Goal: Transaction & Acquisition: Register for event/course

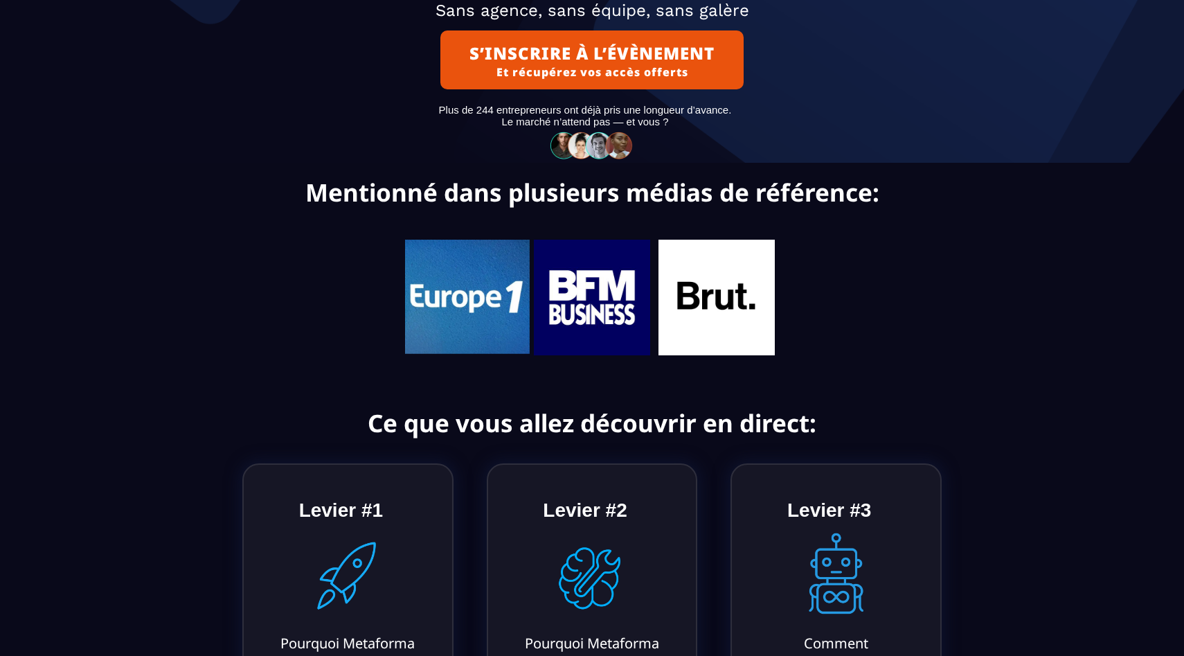
scroll to position [308, 0]
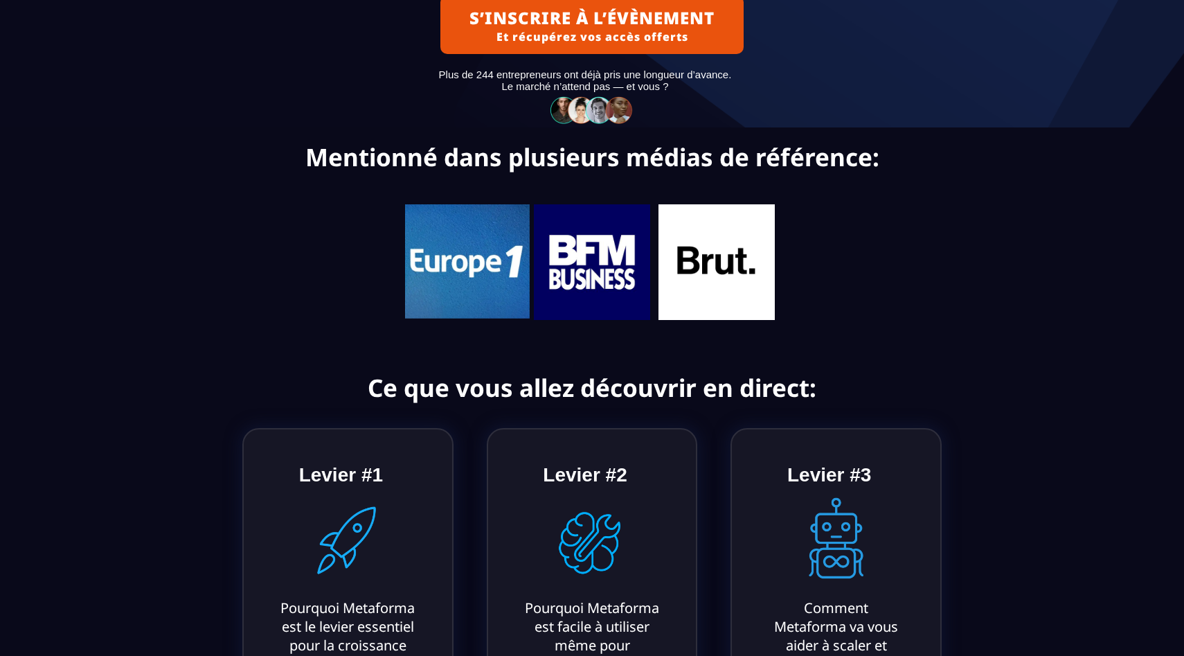
drag, startPoint x: 542, startPoint y: 273, endPoint x: 551, endPoint y: 218, distance: 55.6
click at [544, 218] on div at bounding box center [592, 264] width 395 height 174
drag, startPoint x: 592, startPoint y: 258, endPoint x: 514, endPoint y: 258, distance: 77.6
click at [514, 258] on div at bounding box center [592, 263] width 395 height 118
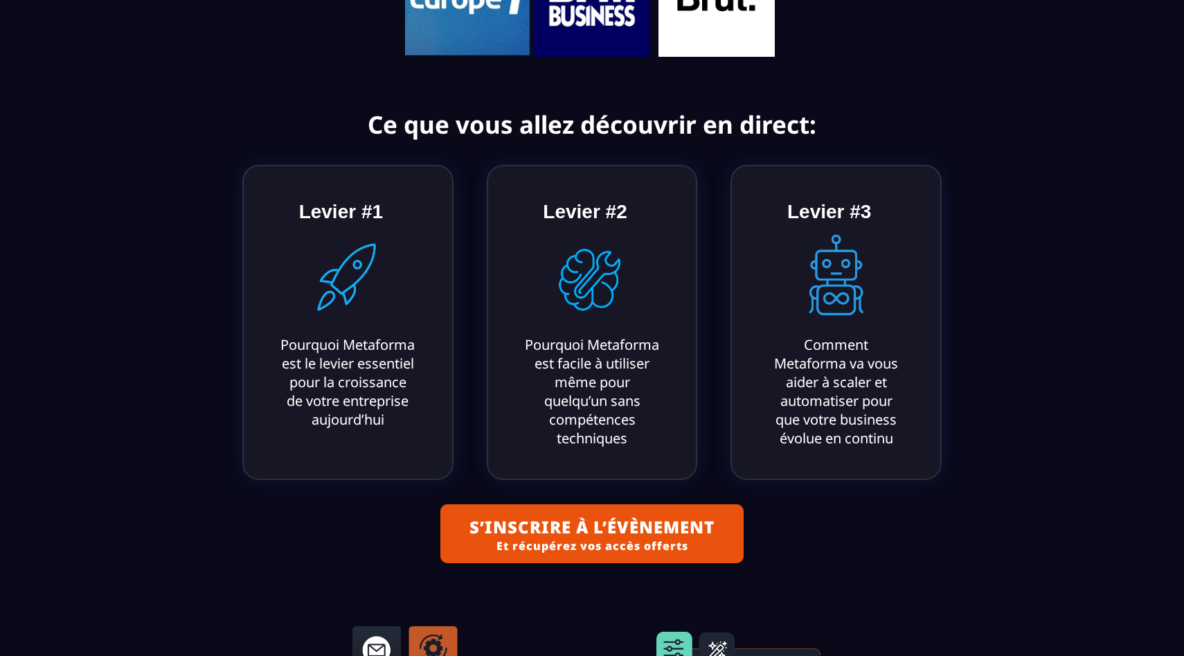
scroll to position [592, 0]
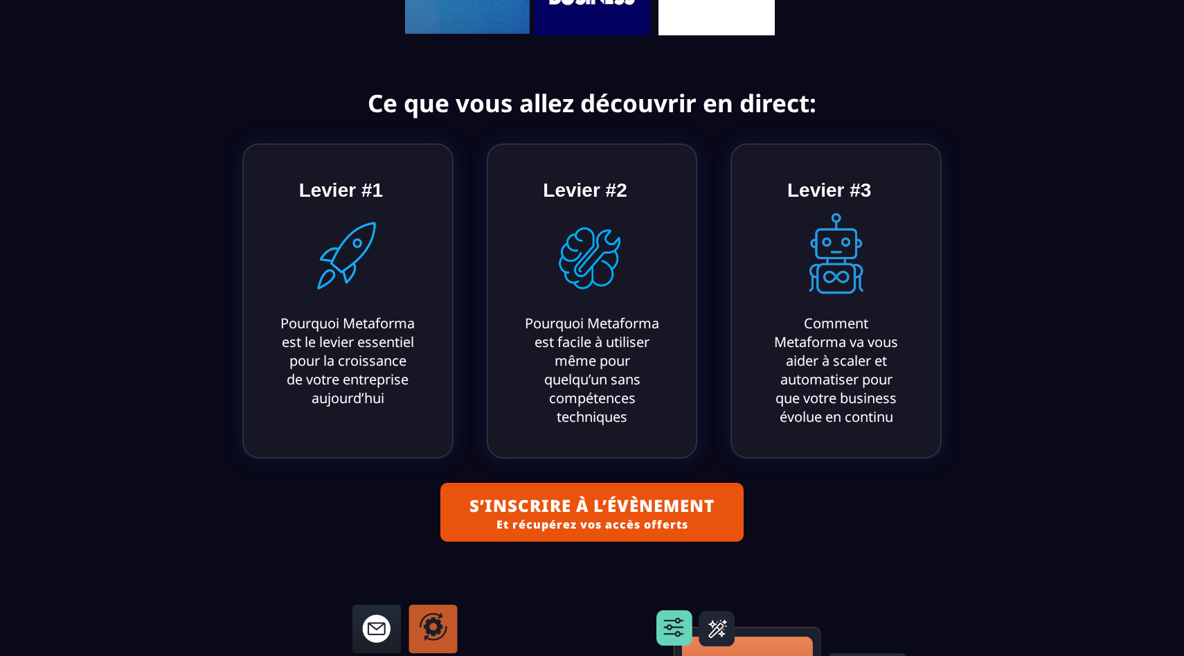
click at [559, 366] on text "Pourquoi Metaforma est facile à utiliser même pour quelqu’un sans compétences t…" at bounding box center [593, 369] width 142 height 119
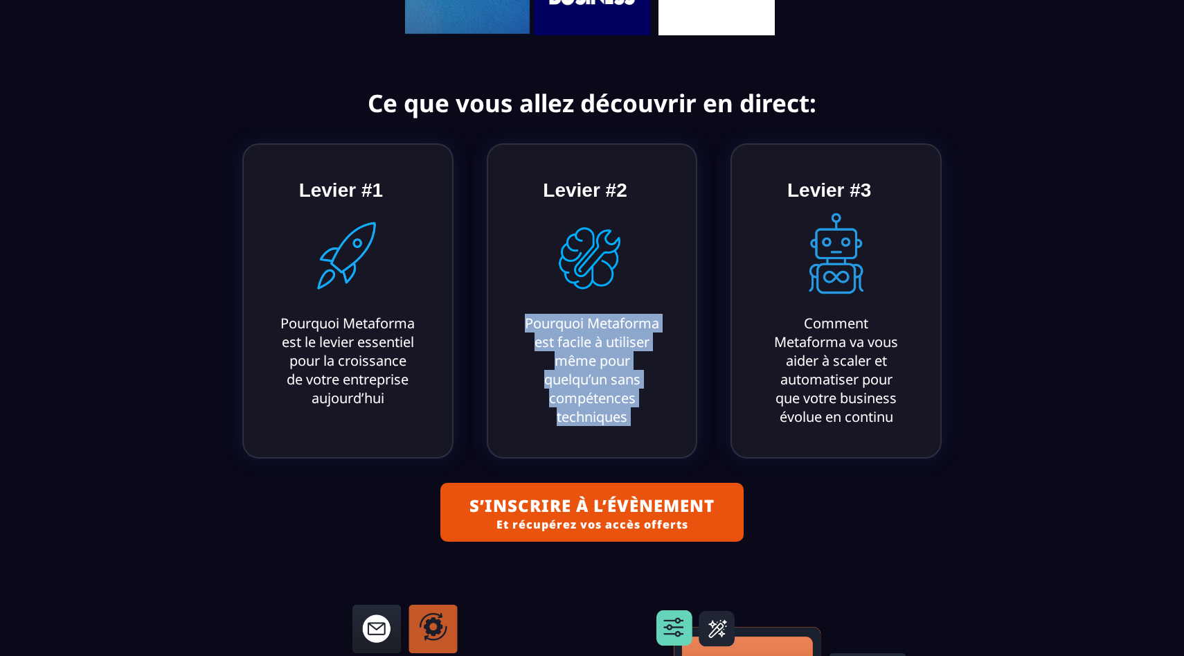
click at [559, 366] on text "Pourquoi Metaforma est facile à utiliser même pour quelqu’un sans compétences t…" at bounding box center [593, 369] width 142 height 119
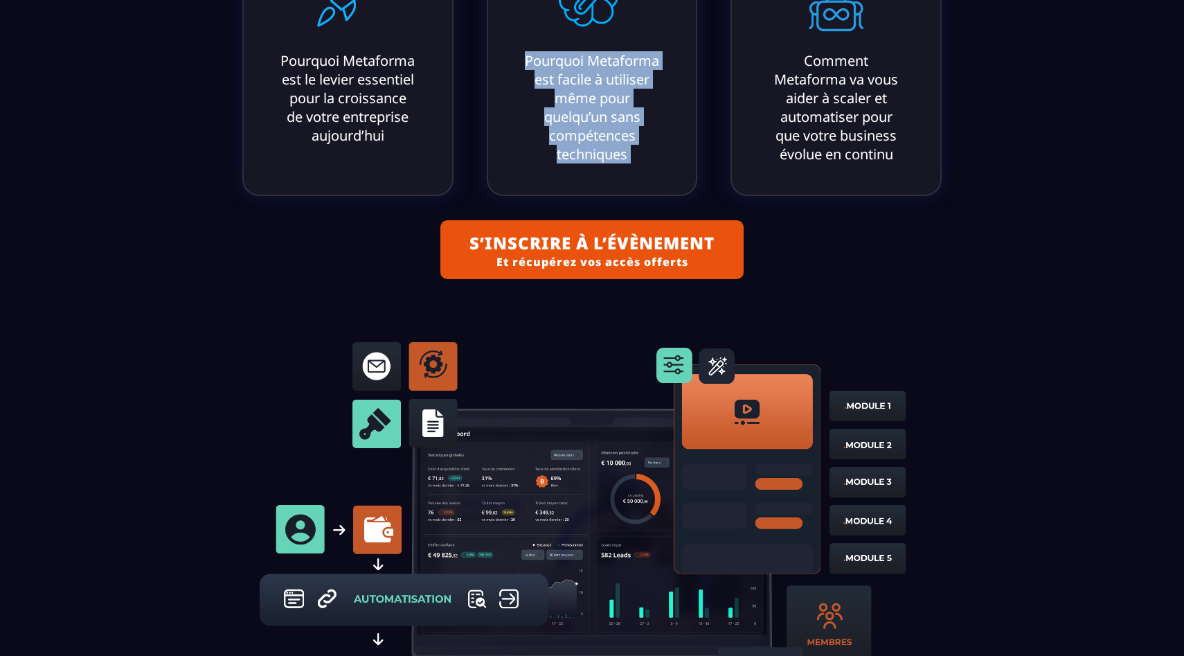
scroll to position [970, 0]
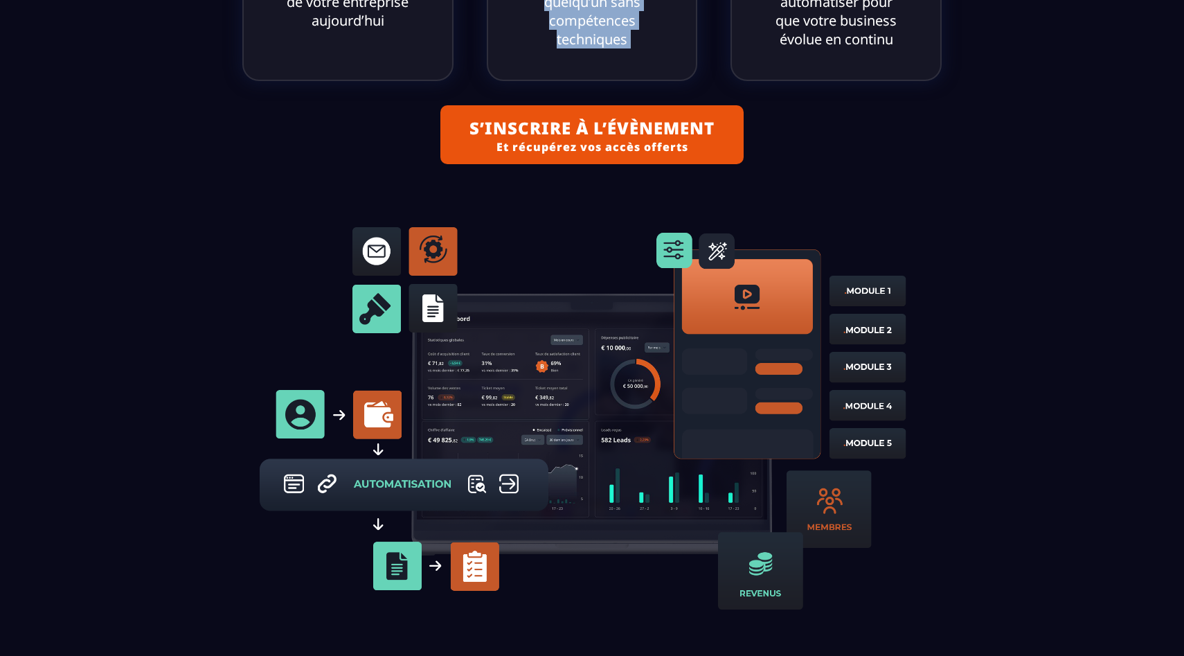
click at [546, 416] on img at bounding box center [592, 417] width 684 height 409
drag, startPoint x: 546, startPoint y: 416, endPoint x: 546, endPoint y: 371, distance: 45.0
click at [546, 371] on img at bounding box center [592, 417] width 684 height 409
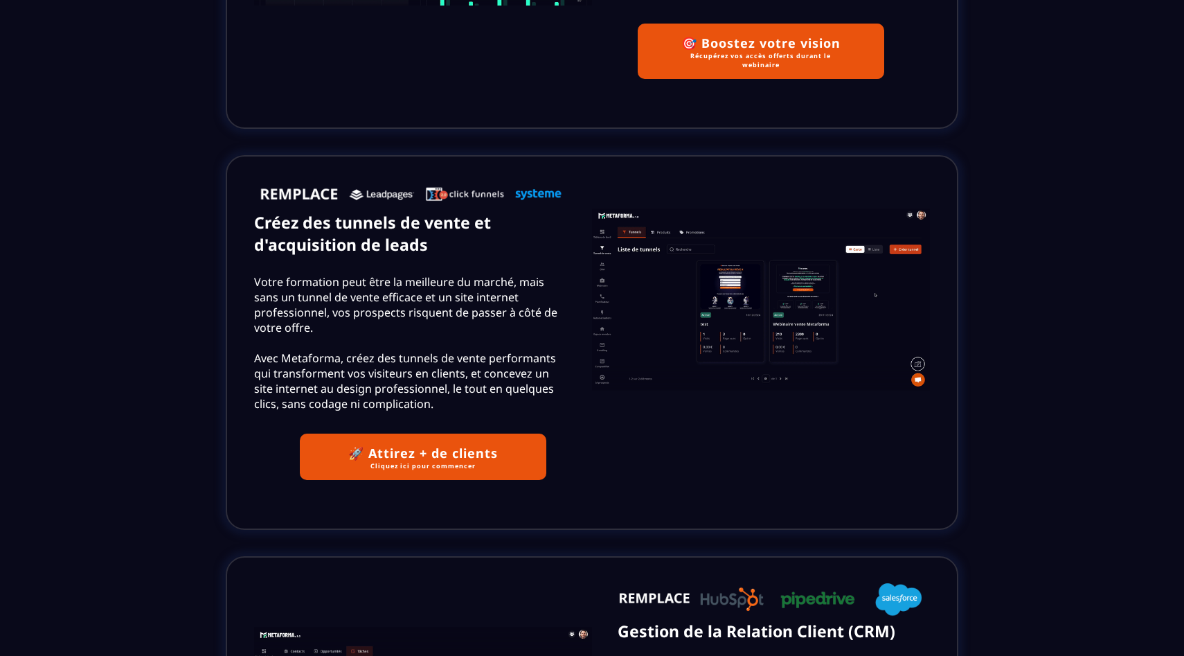
scroll to position [1957, 0]
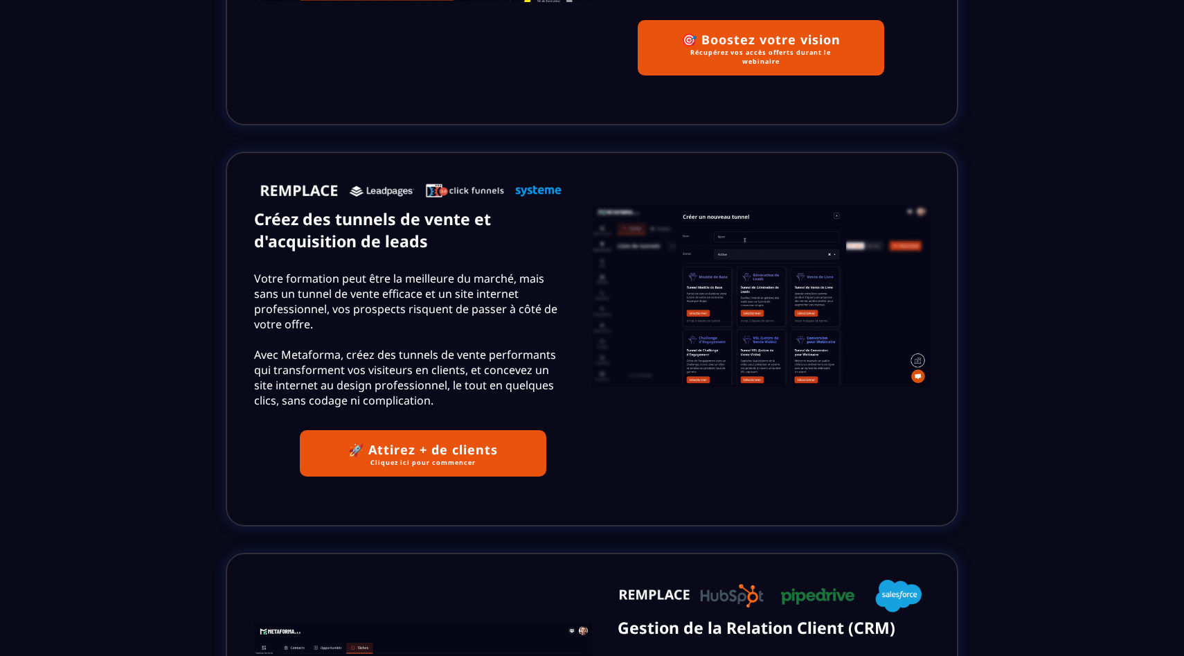
click at [674, 353] on img at bounding box center [761, 296] width 338 height 183
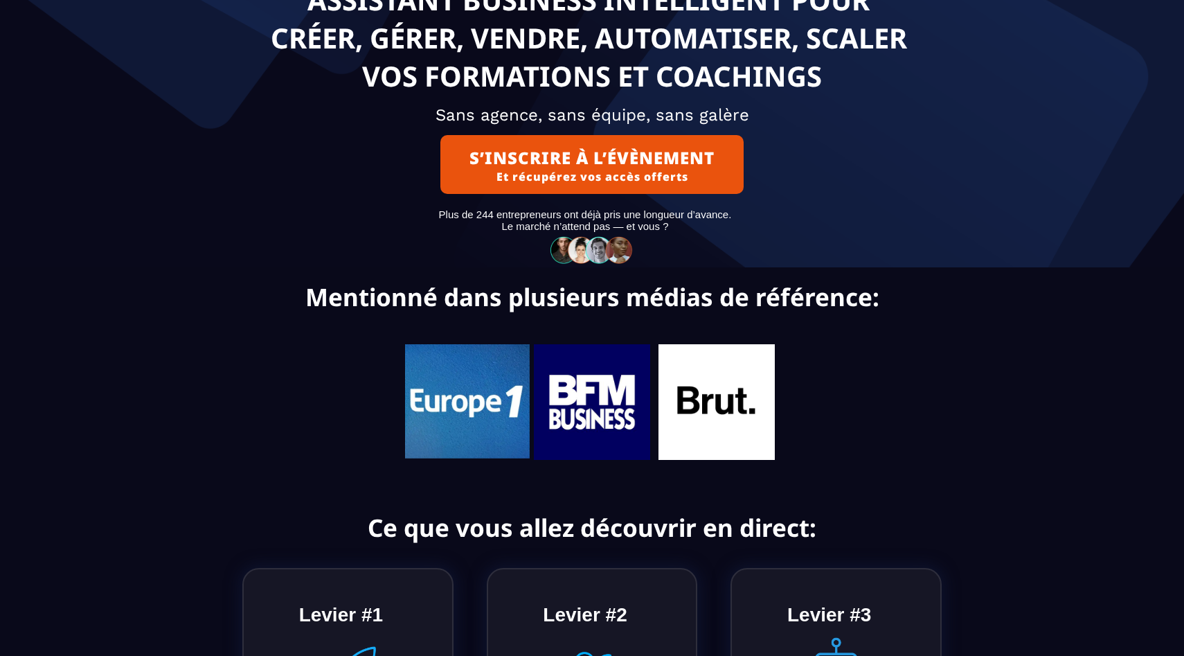
scroll to position [0, 0]
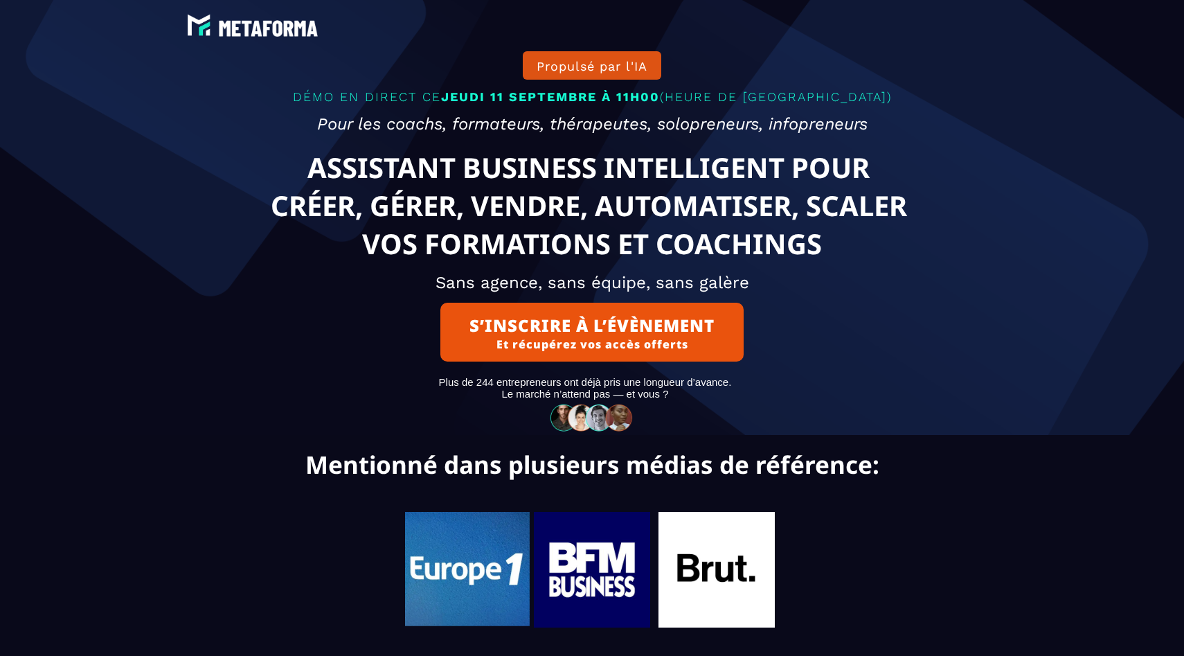
click at [532, 349] on button "S’INSCRIRE À L’ÉVÈNEMENT Et récupérez vos accès offerts" at bounding box center [592, 332] width 303 height 59
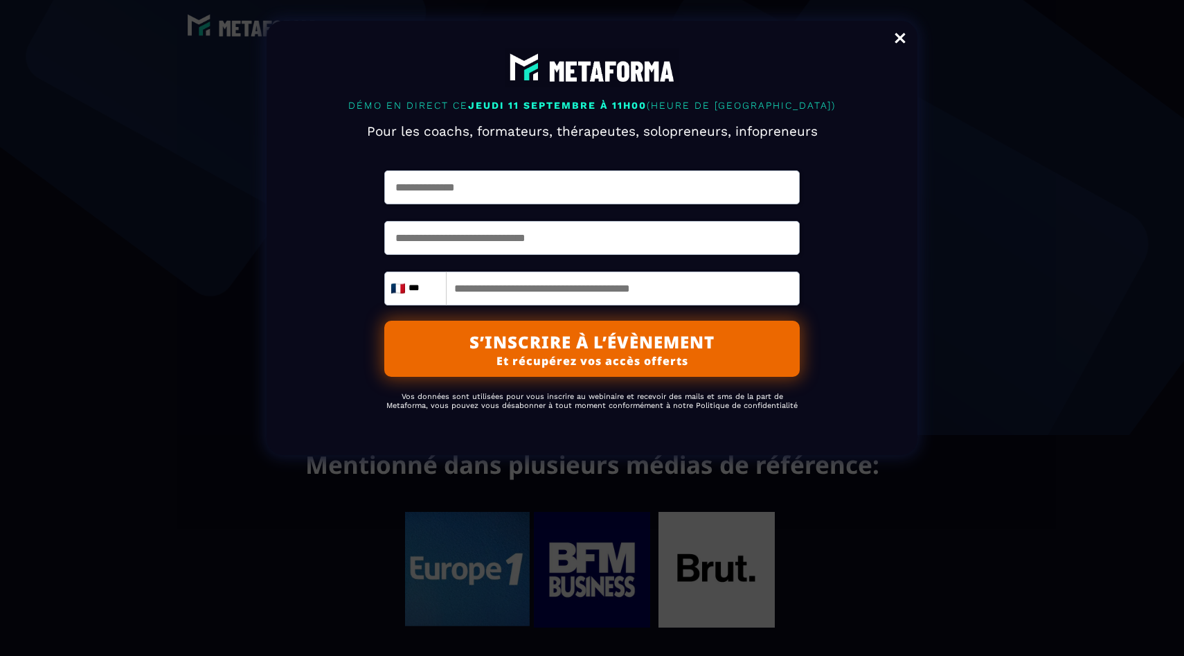
click at [900, 42] on link "Close" at bounding box center [901, 39] width 28 height 30
